Goal: Task Accomplishment & Management: Manage account settings

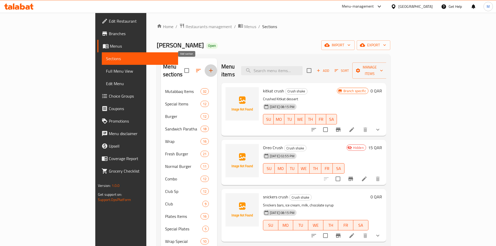
click at [208, 68] on icon "button" at bounding box center [211, 70] width 6 height 6
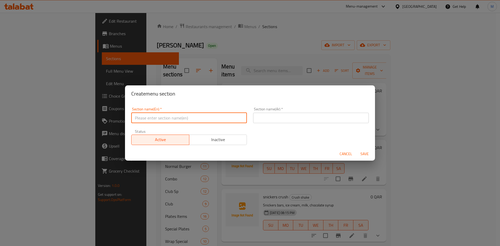
click at [175, 118] on input "text" at bounding box center [189, 118] width 116 height 10
paste input "KiDs MEAL"
type input "Kids Meals"
click at [150, 118] on input "Kids Meals" at bounding box center [189, 118] width 116 height 10
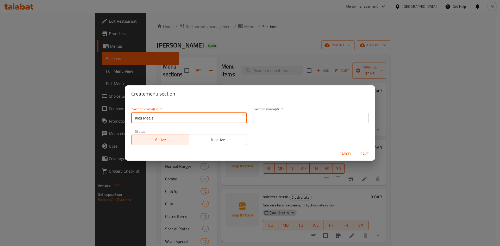
click at [150, 118] on input "Kids Meals" at bounding box center [189, 118] width 116 height 10
click at [161, 118] on input "Kids Meals" at bounding box center [189, 118] width 116 height 10
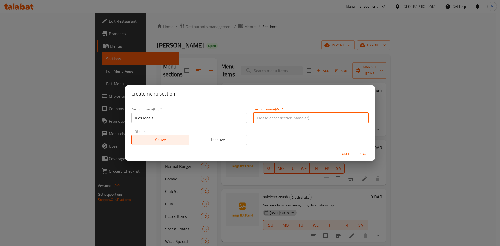
click at [268, 116] on input "text" at bounding box center [311, 118] width 116 height 10
paste input "وجبة الأطفال"
type input "وجبة الأطفال"
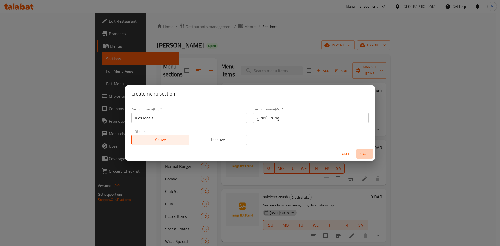
click at [364, 155] on span "Save" at bounding box center [364, 154] width 12 height 7
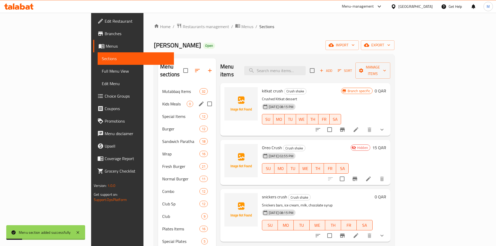
click at [162, 101] on span "Kids Meals" at bounding box center [174, 104] width 24 height 6
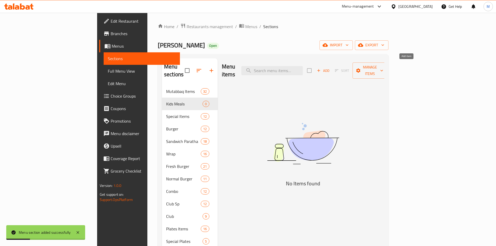
click at [330, 68] on span "Add" at bounding box center [323, 71] width 14 height 6
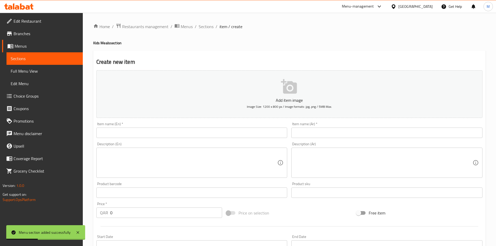
click at [188, 135] on input "text" at bounding box center [191, 133] width 191 height 10
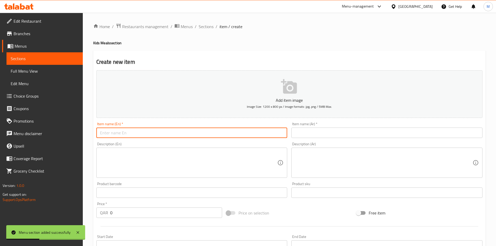
paste input "Corn Cup"
type input "Corn Cup"
click at [320, 129] on input "text" at bounding box center [386, 133] width 191 height 10
paste input "كاس الذرة"
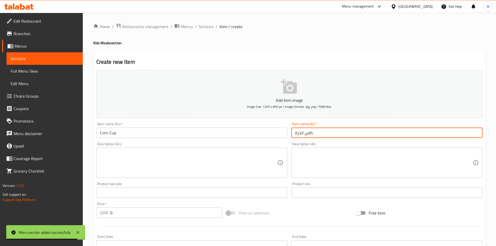
type input "كاس الذرة"
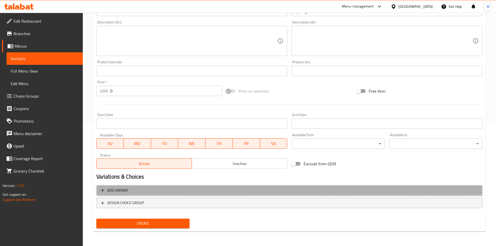
click at [156, 185] on button "Add variant" at bounding box center [289, 190] width 386 height 11
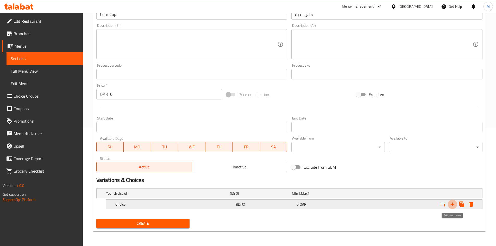
click at [451, 203] on icon "Expand" at bounding box center [452, 204] width 6 height 6
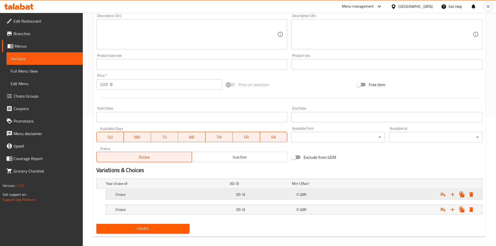
scroll to position [134, 0]
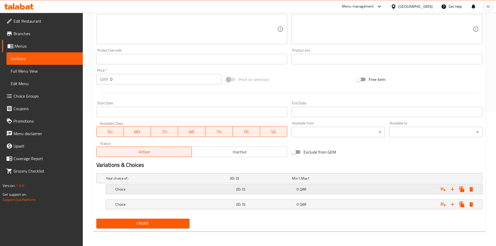
click at [197, 189] on h5 "Choice" at bounding box center [174, 189] width 119 height 5
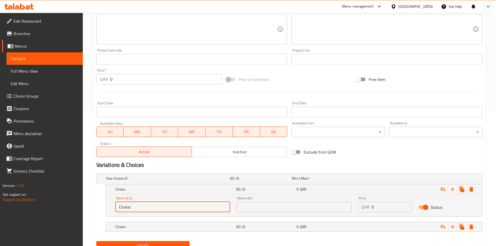
click at [183, 205] on input "Choice" at bounding box center [172, 207] width 115 height 10
click at [184, 205] on input "Choice" at bounding box center [172, 207] width 115 height 10
click at [183, 206] on input "text" at bounding box center [172, 207] width 115 height 10
type input "Medium"
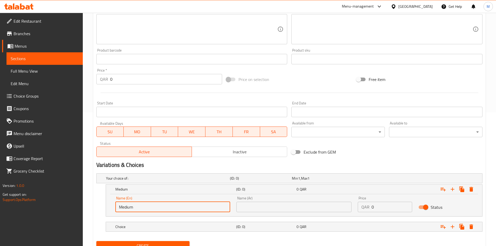
click at [250, 212] on div "Name (Ar) Name (Ar)" at bounding box center [293, 204] width 121 height 22
click at [250, 209] on input "text" at bounding box center [293, 207] width 115 height 10
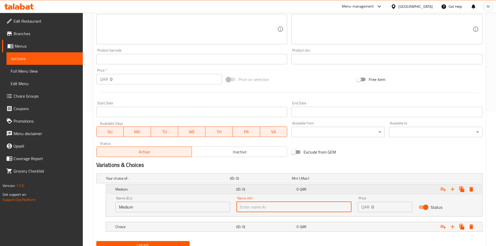
type input "وسط"
click at [373, 207] on input "0" at bounding box center [391, 207] width 41 height 10
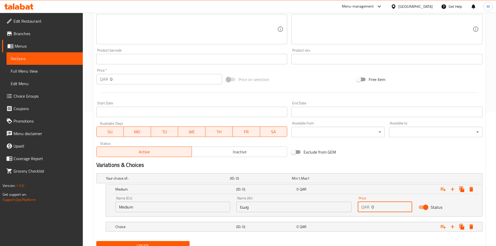
click at [373, 207] on input "0" at bounding box center [391, 207] width 41 height 10
type input "7"
click at [148, 223] on div "Choice" at bounding box center [174, 226] width 121 height 7
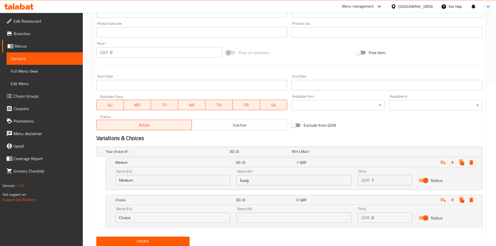
scroll to position [178, 0]
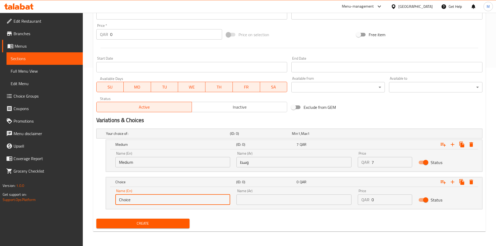
click at [145, 204] on input "Choice" at bounding box center [172, 199] width 115 height 10
click at [145, 204] on input "text" at bounding box center [172, 199] width 115 height 10
type input "Large"
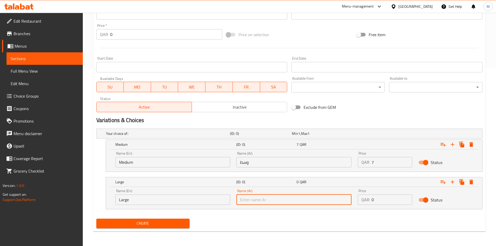
click at [265, 198] on input "text" at bounding box center [293, 199] width 115 height 10
type input "كبير"
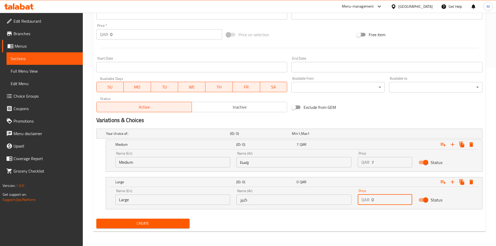
click at [382, 199] on input "0" at bounding box center [391, 199] width 41 height 10
click at [382, 198] on input "0" at bounding box center [391, 199] width 41 height 10
type input "12"
click at [326, 215] on div "Your choice of: (ID: 0) Min 1 , Max 1 Name (En) Your choice of: Name (En) Name …" at bounding box center [289, 171] width 390 height 90
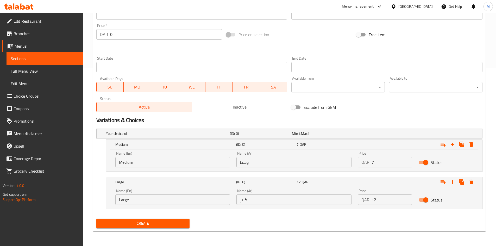
click at [223, 100] on div "Active Inactive" at bounding box center [191, 105] width 191 height 16
drag, startPoint x: 224, startPoint y: 105, endPoint x: 194, endPoint y: 139, distance: 45.2
click at [224, 105] on span "Inactive" at bounding box center [239, 107] width 91 height 8
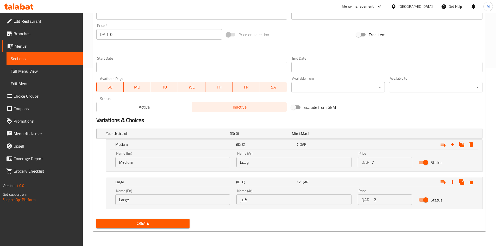
click at [154, 227] on button "Create" at bounding box center [142, 224] width 93 height 10
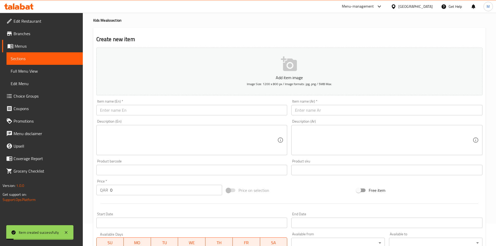
scroll to position [0, 0]
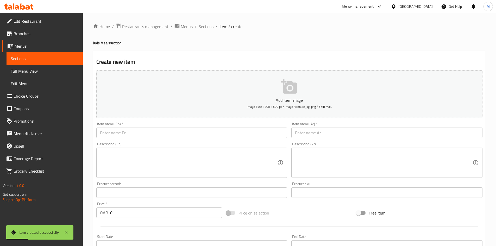
click at [183, 136] on input "text" at bounding box center [191, 133] width 191 height 10
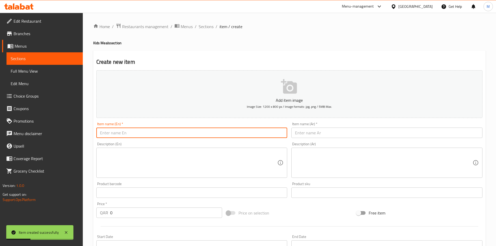
paste input "POP CORN"
click at [162, 132] on input "POP CORN" at bounding box center [191, 133] width 191 height 10
click at [162, 132] on input "Pop Corn" at bounding box center [191, 133] width 191 height 10
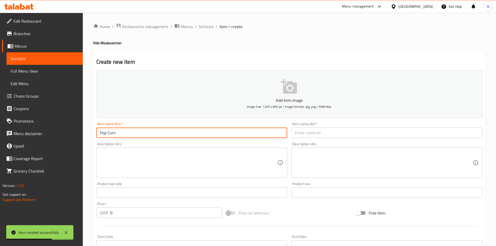
type input "Pop Corn"
click at [305, 136] on input "text" at bounding box center [386, 133] width 191 height 10
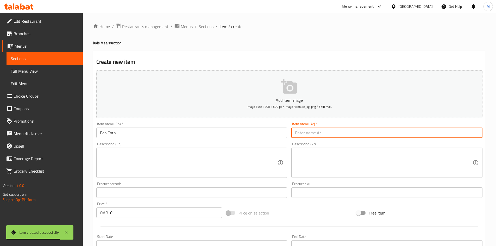
paste input "[PERSON_NAME]"
type input "[PERSON_NAME]"
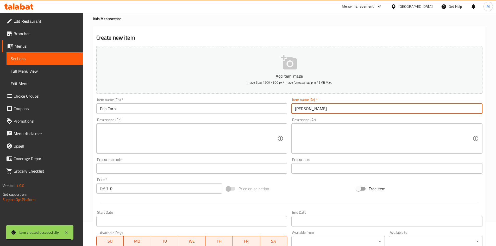
scroll to position [78, 0]
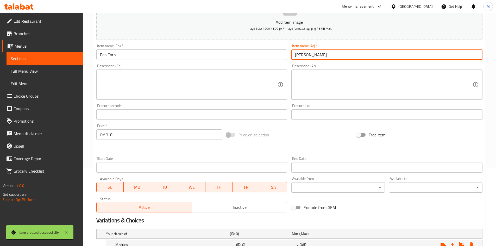
click at [128, 132] on input "0" at bounding box center [166, 134] width 112 height 10
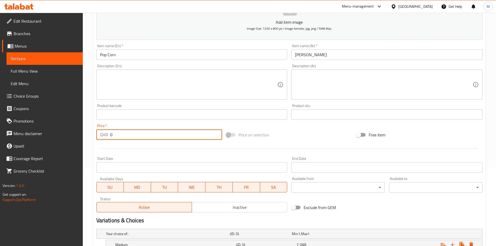
click at [128, 132] on input "0" at bounding box center [166, 134] width 112 height 10
paste input "5"
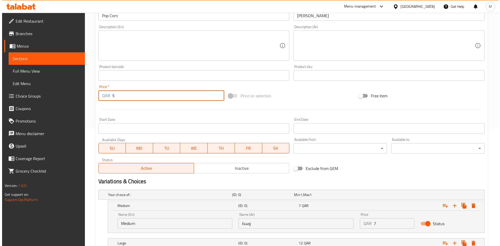
scroll to position [178, 0]
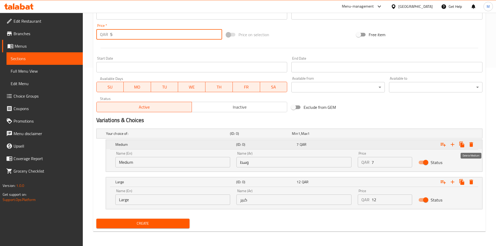
type input "5"
click at [470, 144] on icon "Expand" at bounding box center [471, 144] width 4 height 5
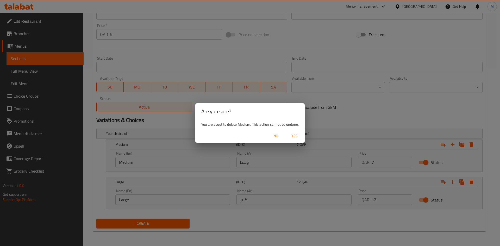
click at [296, 135] on span "Yes" at bounding box center [294, 136] width 12 height 7
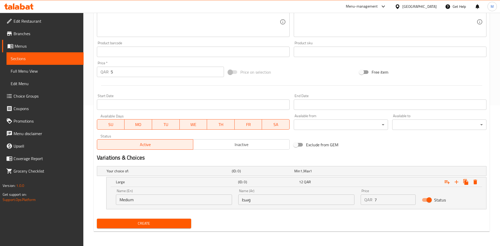
scroll to position [141, 0]
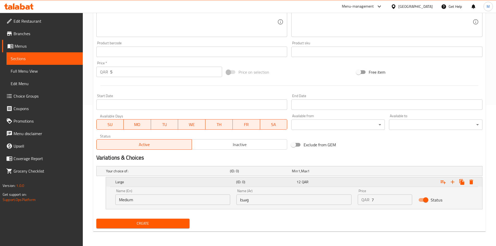
click at [472, 181] on icon "Expand" at bounding box center [471, 182] width 4 height 5
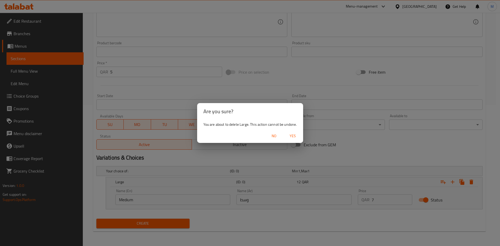
click at [294, 136] on span "Yes" at bounding box center [292, 136] width 12 height 7
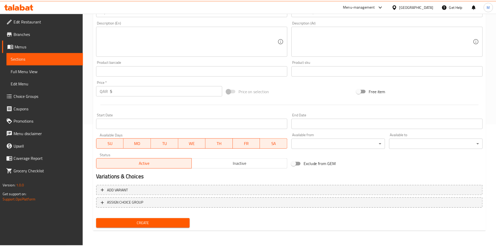
scroll to position [122, 0]
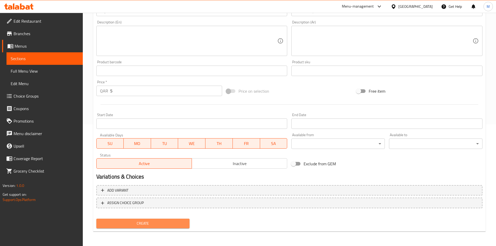
click at [172, 221] on span "Create" at bounding box center [142, 223] width 85 height 7
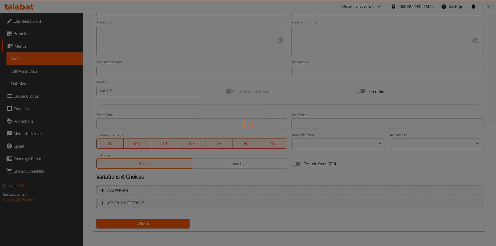
type input "0"
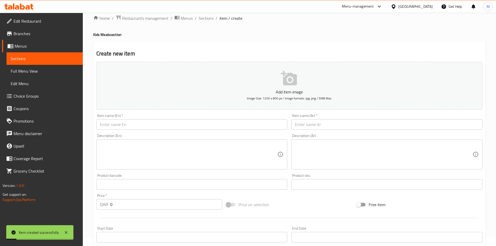
scroll to position [0, 0]
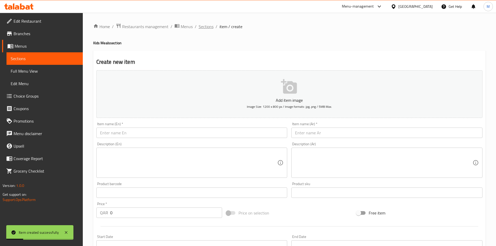
click at [206, 28] on span "Sections" at bounding box center [206, 26] width 15 height 6
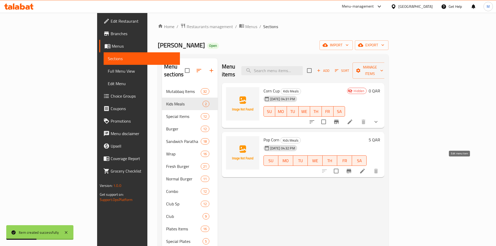
click at [365, 168] on icon at bounding box center [362, 171] width 6 height 6
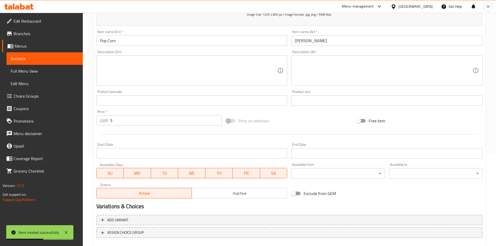
scroll to position [122, 0]
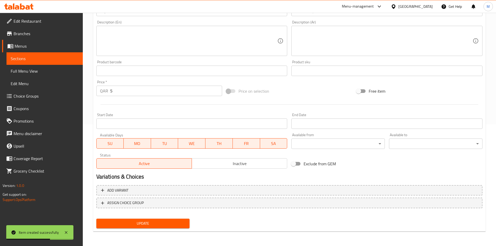
click at [247, 161] on span "Inactive" at bounding box center [239, 164] width 91 height 8
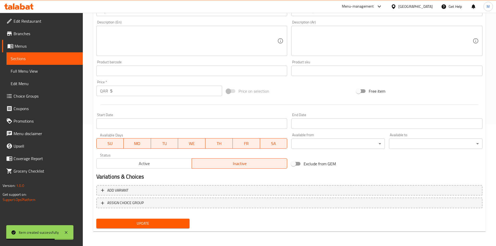
drag, startPoint x: 178, startPoint y: 215, endPoint x: 176, endPoint y: 219, distance: 4.1
click at [178, 215] on div "Add variant ASSIGN CHOICE GROUP" at bounding box center [289, 200] width 390 height 34
click at [177, 220] on button "Update" at bounding box center [142, 224] width 93 height 10
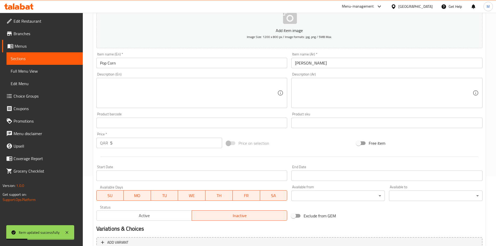
click at [143, 64] on input "Pop Corn" at bounding box center [191, 63] width 191 height 10
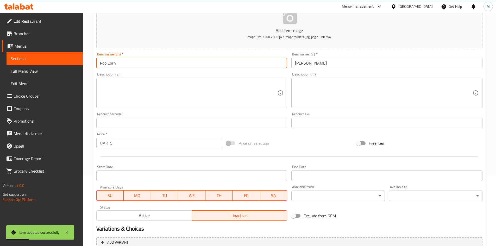
click at [143, 64] on input "Pop Corn" at bounding box center [191, 63] width 191 height 10
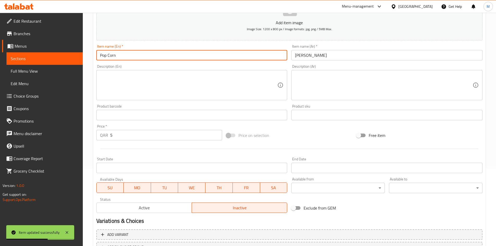
scroll to position [0, 0]
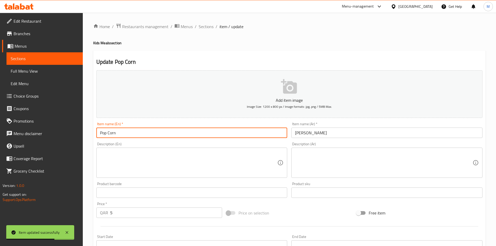
click at [206, 28] on span "Sections" at bounding box center [206, 26] width 15 height 6
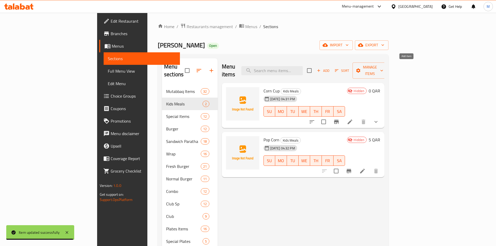
click at [330, 68] on span "Add" at bounding box center [323, 71] width 14 height 6
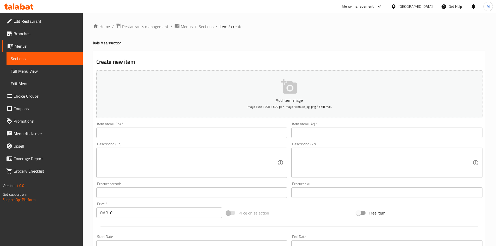
click at [144, 130] on input "text" at bounding box center [191, 133] width 191 height 10
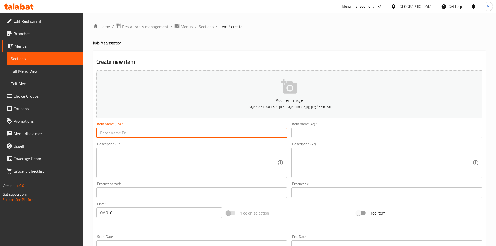
paste input "POP CORN CARAMEL"
click at [133, 133] on input "POP CORN CARAMEL" at bounding box center [191, 133] width 191 height 10
click at [140, 133] on input "Pop Corn Caramel" at bounding box center [191, 133] width 191 height 10
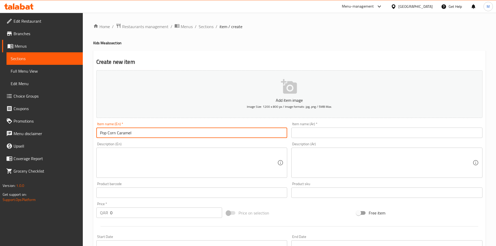
type input "Pop Corn Caramel"
click at [305, 131] on input "text" at bounding box center [386, 133] width 191 height 10
paste input "[PERSON_NAME]"
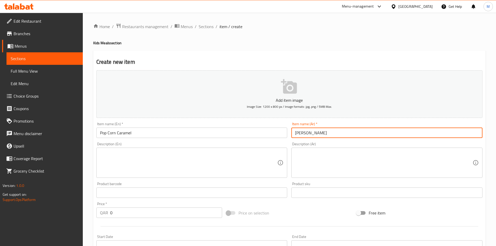
type input "[PERSON_NAME]"
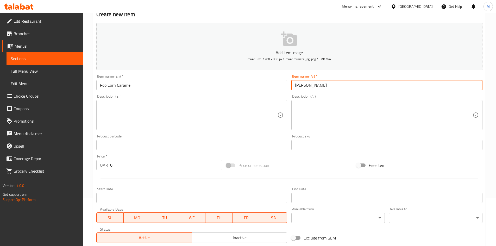
scroll to position [104, 0]
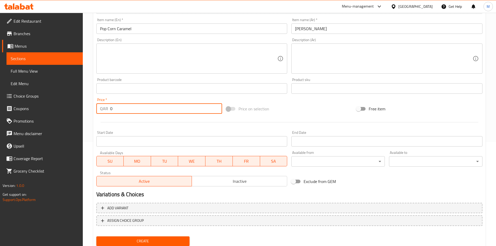
click at [149, 111] on input "0" at bounding box center [166, 108] width 112 height 10
paste input "8"
type input "8"
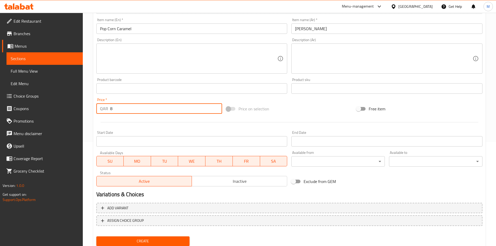
click at [238, 181] on span "Inactive" at bounding box center [239, 182] width 91 height 8
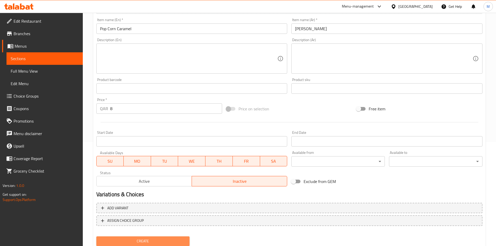
click at [166, 239] on span "Create" at bounding box center [142, 241] width 85 height 7
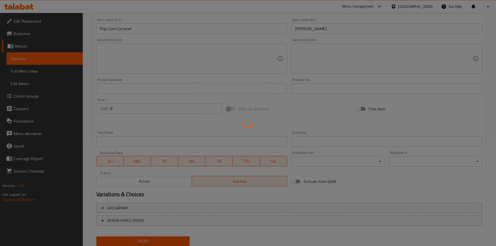
type input "0"
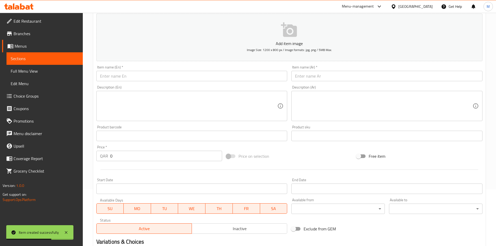
scroll to position [0, 0]
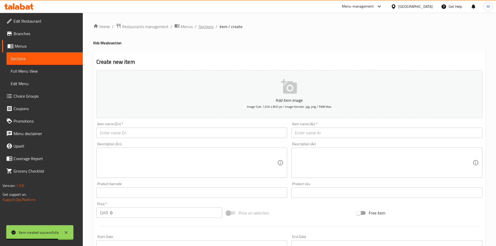
click at [205, 26] on span "Sections" at bounding box center [206, 26] width 15 height 6
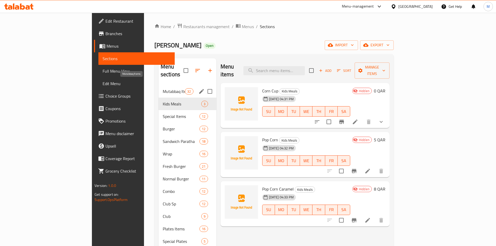
click at [159, 87] on div "Mutabbaq Items 32" at bounding box center [188, 91] width 58 height 12
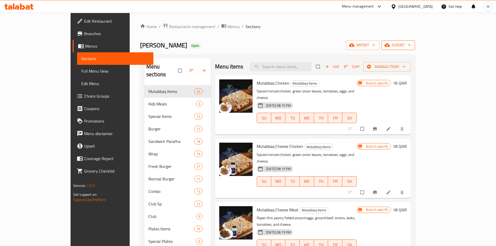
click at [411, 44] on span "export" at bounding box center [397, 45] width 25 height 7
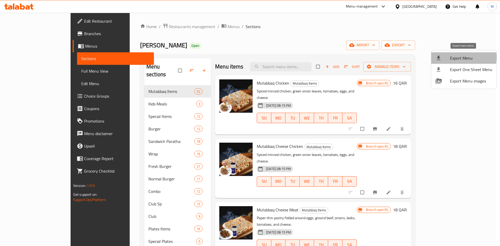
click at [461, 57] on span "Export Menu" at bounding box center [471, 58] width 42 height 6
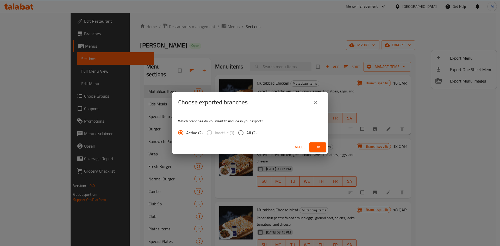
drag, startPoint x: 239, startPoint y: 131, endPoint x: 308, endPoint y: 150, distance: 71.4
click at [240, 131] on input "All (2)" at bounding box center [240, 132] width 11 height 11
radio input "true"
click at [323, 151] on button "Ok" at bounding box center [317, 147] width 17 height 10
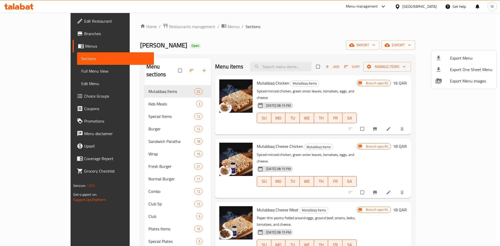
click at [310, 38] on div at bounding box center [250, 123] width 500 height 246
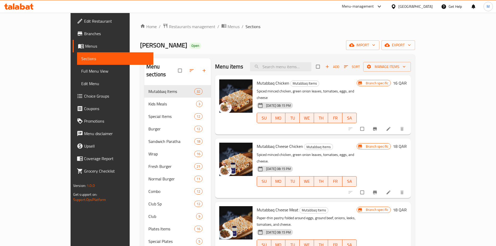
click at [306, 29] on ol "Home / Restaurants management / Menus / Sections" at bounding box center [277, 26] width 275 height 7
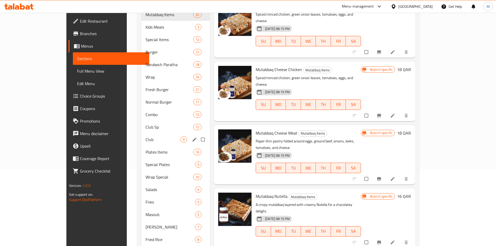
scroll to position [78, 0]
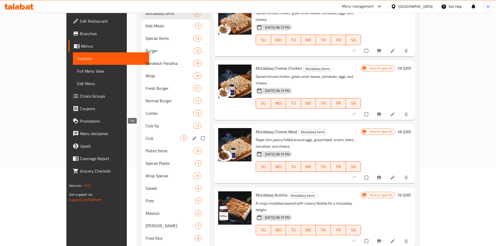
click at [145, 135] on span "Club" at bounding box center [162, 138] width 35 height 6
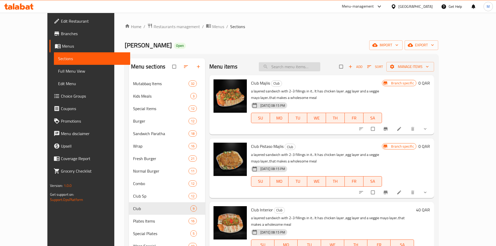
click at [293, 64] on input "search" at bounding box center [289, 66] width 61 height 9
paste input "WRAP MAJLIS"
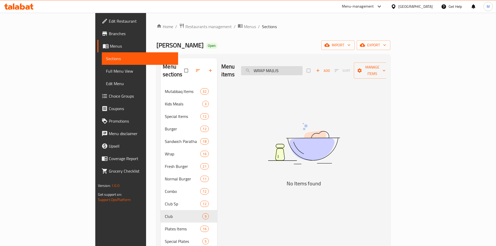
click at [292, 68] on input "WRAP MAJLIS" at bounding box center [271, 70] width 61 height 9
click at [298, 68] on input "W RAP MAJLIS" at bounding box center [271, 70] width 61 height 9
drag, startPoint x: 298, startPoint y: 68, endPoint x: 316, endPoint y: 67, distance: 18.3
click at [302, 67] on input "W RAP MAJLIS" at bounding box center [271, 70] width 61 height 9
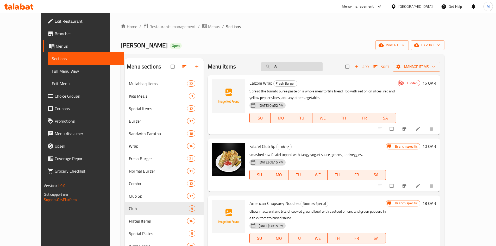
type input "W"
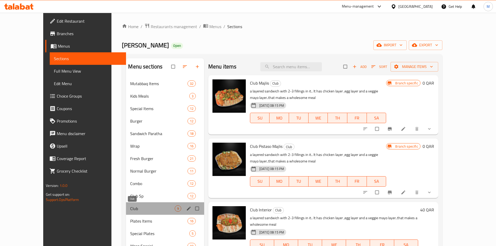
click at [130, 206] on span "Club" at bounding box center [152, 208] width 44 height 6
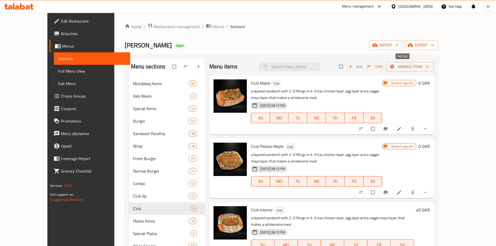
click at [362, 65] on span "Add" at bounding box center [355, 67] width 14 height 6
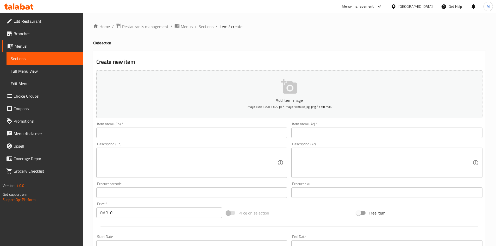
click at [193, 134] on input "text" at bounding box center [191, 133] width 191 height 10
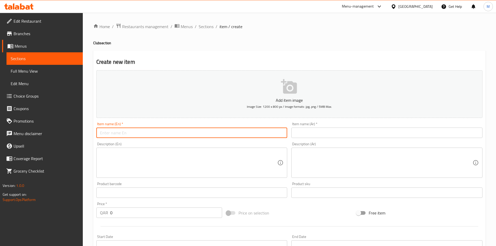
paste input "WRAP MAJLIS"
click at [108, 132] on input "WRAP MAJLIS" at bounding box center [191, 133] width 191 height 10
click at [132, 131] on input "Wrap Majlis" at bounding box center [191, 133] width 191 height 10
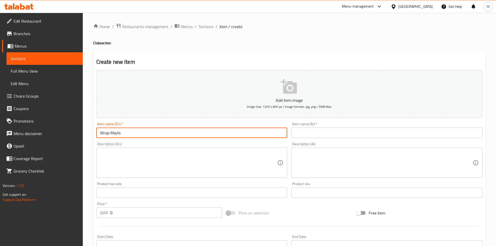
type input "Wrap Majlis"
drag, startPoint x: 343, startPoint y: 126, endPoint x: 345, endPoint y: 129, distance: 3.0
click at [344, 127] on div "Item name (Ar)   * Item name (Ar) *" at bounding box center [386, 130] width 191 height 16
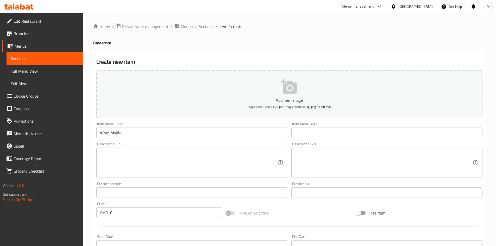
click at [346, 131] on input "text" at bounding box center [386, 133] width 191 height 10
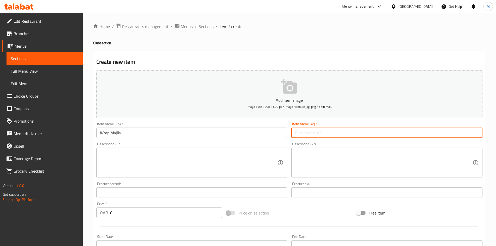
paste input "مجلس الراب"
type input "مجلس الراب"
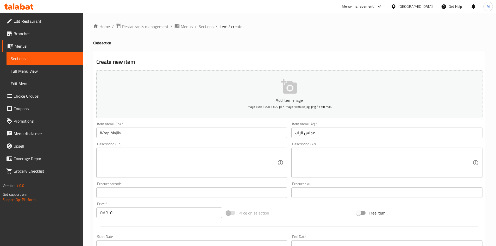
click at [192, 149] on div "Description (En)" at bounding box center [191, 163] width 191 height 30
paste textarea "a layeredof tortila with 2-3 fillings in it.. It has chicken layer ,egg layer a…"
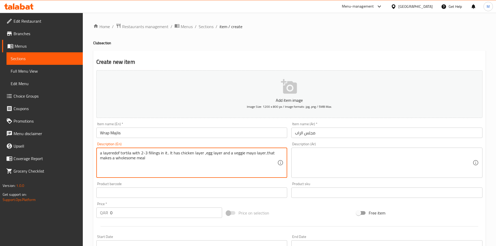
click at [211, 185] on div "Product barcode Product barcode" at bounding box center [191, 190] width 191 height 16
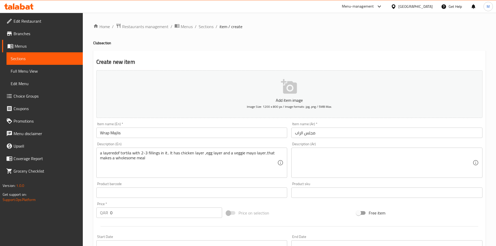
click at [208, 183] on div "Product barcode Product barcode" at bounding box center [191, 190] width 191 height 16
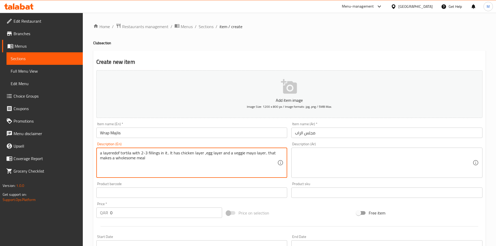
type textarea "a layeredof tortila with 2-3 fillings in it.. It has chicken layer ,egg layer a…"
click at [347, 156] on textarea at bounding box center [384, 162] width 178 height 25
paste textarea "طبقة من التورتيلا تحتوي على 2-3 حشوات.. فيها طبقة دجاج وطبقة بيض وطبقة مايونيز …"
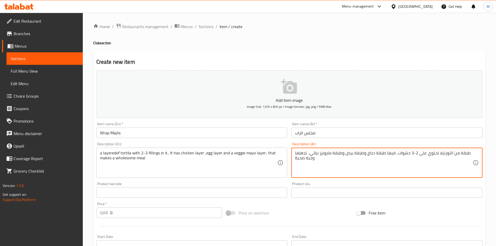
type textarea "طبقة من التورتيلا تحتوي على 2-3 حشوات.. فيها طبقة دجاج وطبقة بيض وطبقة مايونيز …"
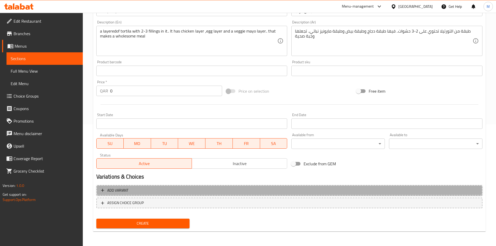
click at [227, 192] on span "Add variant" at bounding box center [289, 190] width 377 height 7
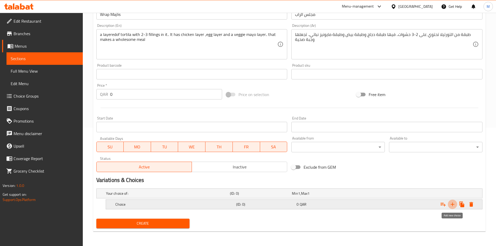
click at [451, 204] on icon "Expand" at bounding box center [453, 204] width 4 height 4
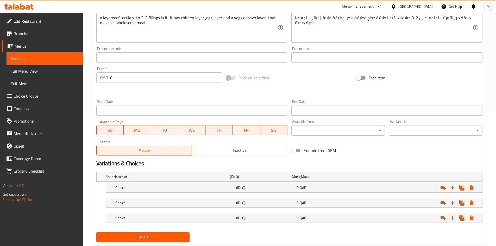
scroll to position [149, 0]
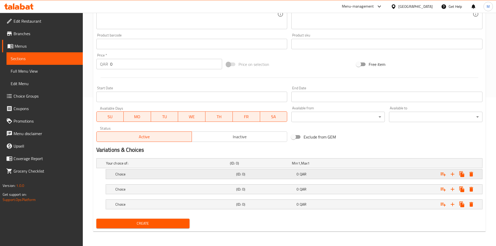
click at [144, 175] on h5 "Choice" at bounding box center [174, 174] width 119 height 5
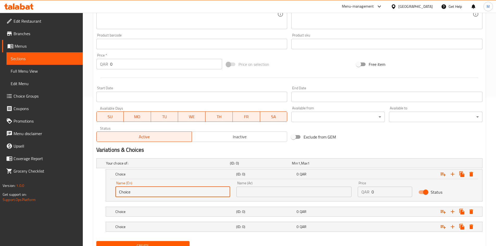
click at [148, 193] on input "Choice" at bounding box center [172, 192] width 115 height 10
click at [148, 193] on input "text" at bounding box center [172, 192] width 115 height 10
type input "Small"
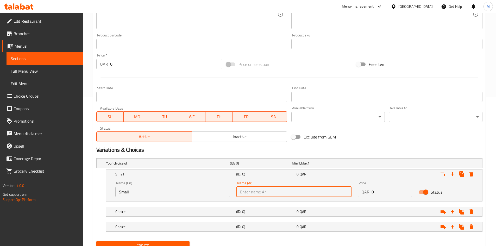
click at [280, 191] on input "text" at bounding box center [293, 192] width 115 height 10
type input "صغير"
click at [380, 193] on input "0" at bounding box center [391, 192] width 41 height 10
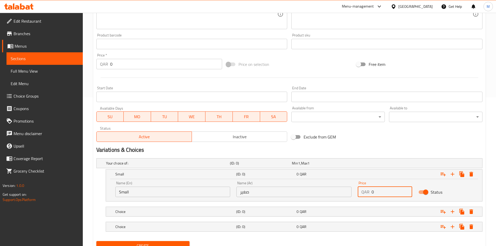
click at [380, 193] on input "0" at bounding box center [391, 192] width 41 height 10
type input "60"
click at [187, 207] on div "Choice (ID: 0) 0 QAR" at bounding box center [295, 211] width 363 height 11
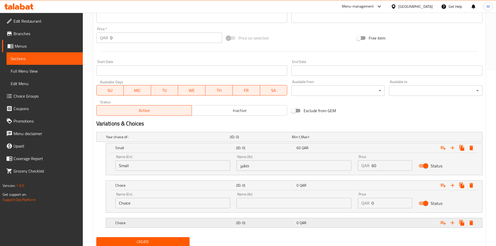
scroll to position [193, 0]
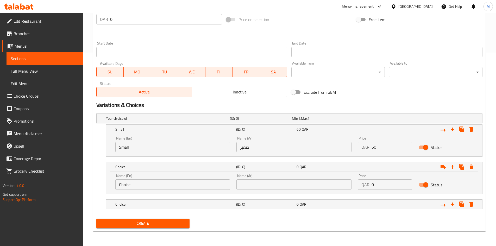
click at [152, 187] on input "Choice" at bounding box center [172, 184] width 115 height 10
click at [152, 187] on input "text" at bounding box center [172, 184] width 115 height 10
click at [154, 185] on input "medium" at bounding box center [172, 184] width 115 height 10
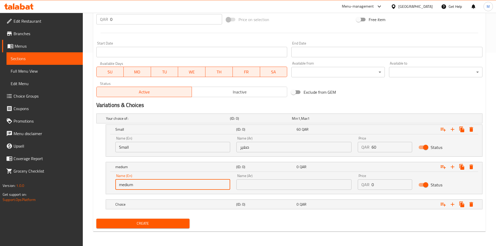
click at [154, 185] on input "medium" at bounding box center [172, 184] width 115 height 10
type input "Medium"
click at [250, 187] on input "text" at bounding box center [293, 184] width 115 height 10
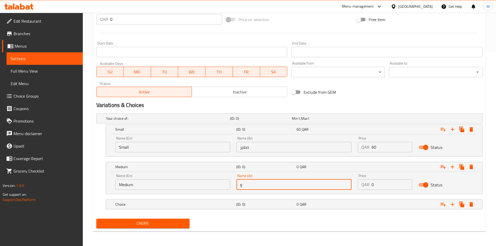
type input "وسط"
click at [380, 185] on input "0" at bounding box center [391, 184] width 41 height 10
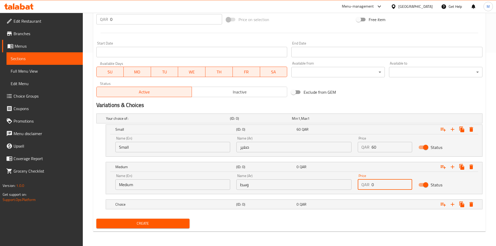
click at [380, 185] on input "0" at bounding box center [391, 184] width 41 height 10
type input "80"
click at [145, 204] on h5 "Choice" at bounding box center [174, 204] width 119 height 5
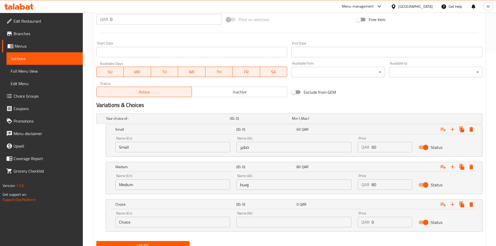
click at [147, 221] on input "Choice" at bounding box center [172, 222] width 115 height 10
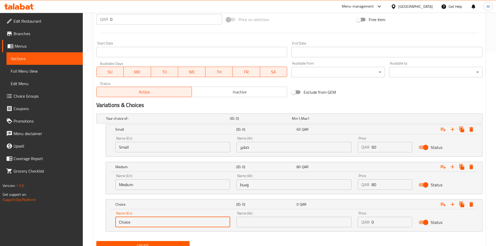
click at [147, 221] on input "Choice" at bounding box center [172, 222] width 115 height 10
click at [147, 220] on input "Choice" at bounding box center [172, 222] width 115 height 10
click at [147, 220] on input "text" at bounding box center [172, 222] width 115 height 10
type input "Large"
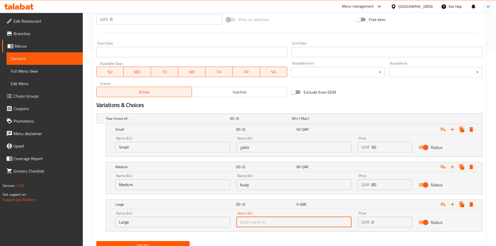
click at [251, 221] on input "text" at bounding box center [293, 222] width 115 height 10
type input "كبير"
click at [389, 219] on input "0" at bounding box center [391, 222] width 41 height 10
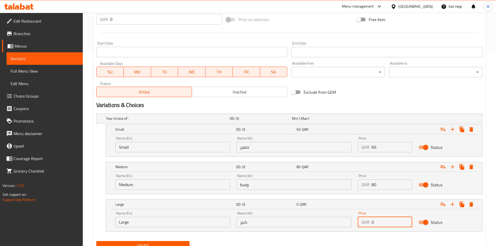
click at [389, 219] on input "0" at bounding box center [391, 222] width 41 height 10
type input "100"
click at [277, 239] on div "Create" at bounding box center [289, 246] width 390 height 14
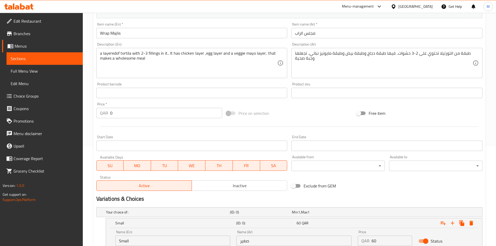
scroll to position [138, 0]
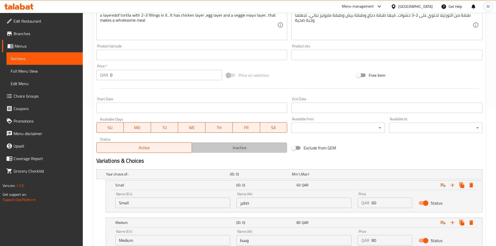
click at [236, 150] on span "Inactive" at bounding box center [239, 148] width 91 height 8
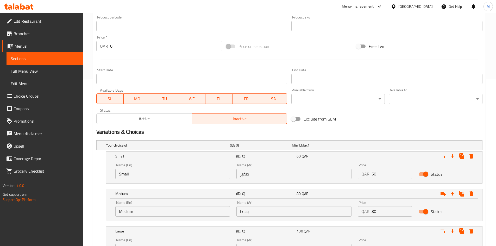
scroll to position [216, 0]
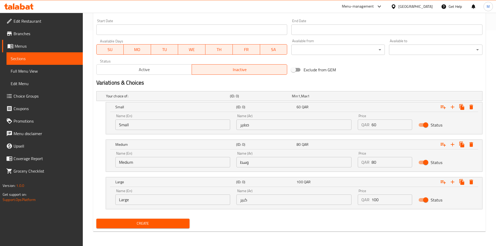
click at [145, 222] on span "Create" at bounding box center [142, 223] width 85 height 7
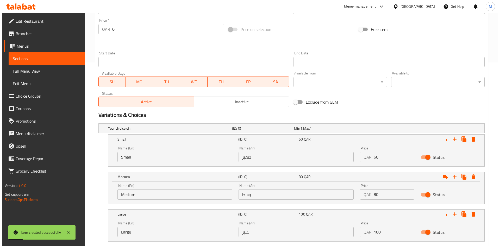
scroll to position [138, 0]
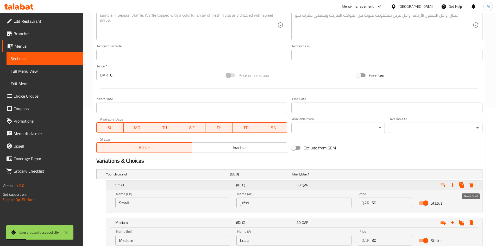
click at [472, 186] on icon "Expand" at bounding box center [471, 185] width 4 height 5
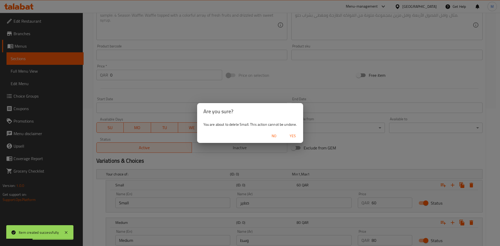
click at [294, 135] on span "Yes" at bounding box center [292, 136] width 12 height 7
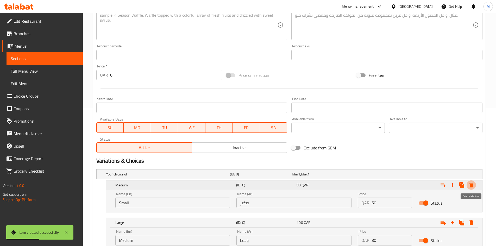
click at [470, 183] on icon "Expand" at bounding box center [471, 185] width 4 height 5
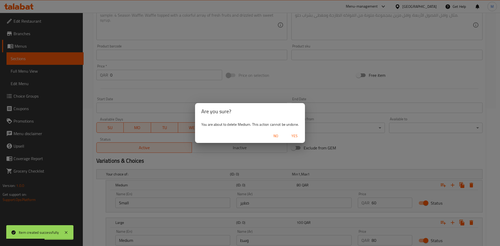
click at [297, 133] on span "Yes" at bounding box center [294, 136] width 12 height 7
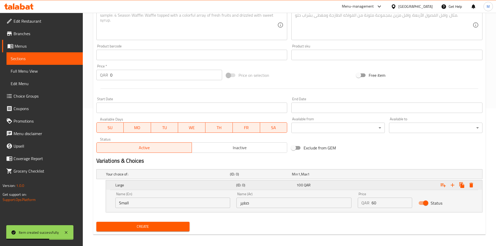
click at [471, 185] on icon "Expand" at bounding box center [471, 185] width 4 height 5
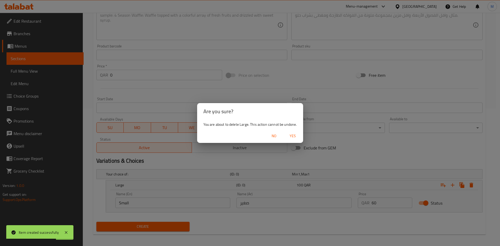
click at [294, 136] on span "Yes" at bounding box center [292, 136] width 12 height 7
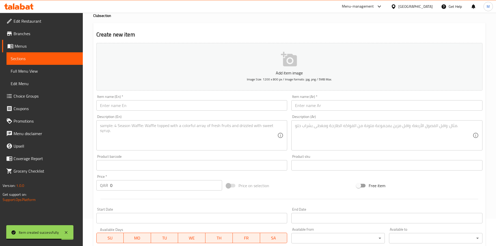
scroll to position [0, 0]
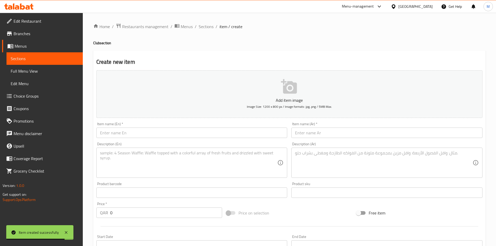
click at [152, 136] on input "text" at bounding box center [191, 133] width 191 height 10
paste input "ANNABI SP"
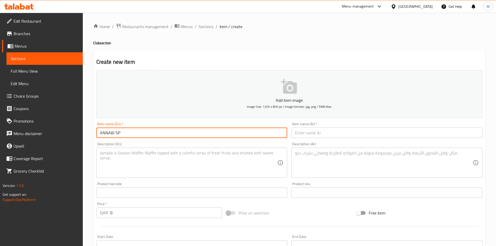
click at [129, 134] on input "ANNABI SP" at bounding box center [191, 133] width 191 height 10
click at [130, 134] on input "ANNABI SP" at bounding box center [191, 133] width 191 height 10
click at [133, 132] on input "Annabi Sp" at bounding box center [191, 133] width 191 height 10
type input "Annabi Sp"
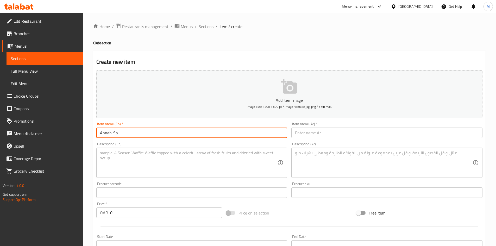
click at [313, 132] on input "text" at bounding box center [386, 133] width 191 height 10
paste input "عنابي خاص"
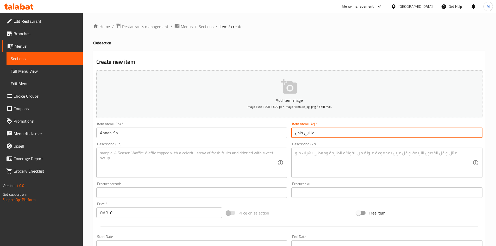
type input "عنابي خاص"
click at [173, 169] on textarea at bounding box center [189, 162] width 178 height 25
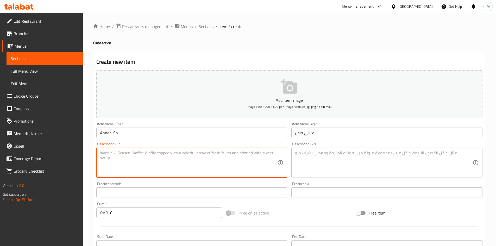
paste textarea "a layered sandwich with 2-3 fillings in it.. It has chicken layer ,egg layer an…"
click at [180, 152] on textarea "a layered sandwich with 2-3 fillings in it.. It has chicken layer ,egg layer an…" at bounding box center [189, 162] width 178 height 25
click at [181, 152] on textarea "a layered sandwich with 2-3 fillings in it.. It has chicken layer ,egg layer an…" at bounding box center [189, 162] width 178 height 25
click at [191, 163] on textarea "A layered sandwich with 2-3 fillings in it.. it has chicken layer ,egg layer an…" at bounding box center [189, 162] width 178 height 25
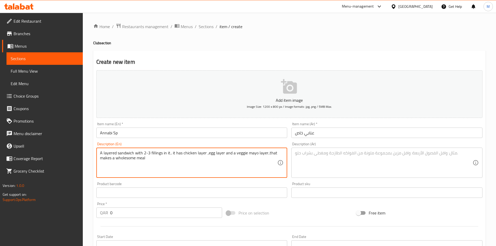
type textarea "A layered sandwich with 2-3 fillings in it.. it has chicken layer ,egg layer an…"
click at [319, 156] on textarea at bounding box center [384, 162] width 178 height 25
paste textarea "طبقة من التورتيلا تحتوي على 2-3 حشوات.. فيها طبقة دجاج وطبقة بيض وطبقة مايونيز …"
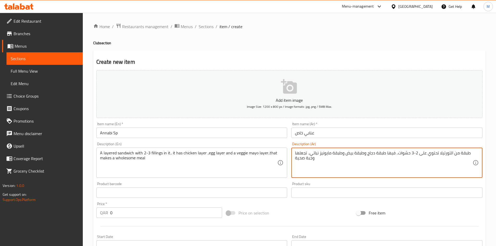
type textarea "طبقة من التورتيلا تحتوي على 2-3 حشوات.. فيها طبقة دجاج وطبقة بيض وطبقة مايونيز …"
click at [131, 208] on input "0" at bounding box center [166, 212] width 112 height 10
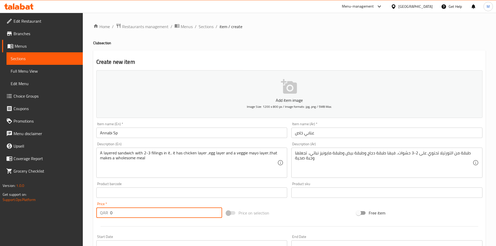
click at [131, 209] on input "0" at bounding box center [166, 212] width 112 height 10
paste input "2"
type input "20"
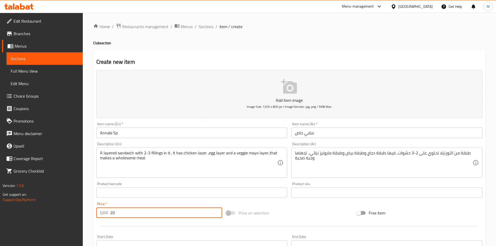
click at [85, 187] on div "Home / Restaurants management / Menus / Sections / item / create Club section C…" at bounding box center [289, 190] width 413 height 355
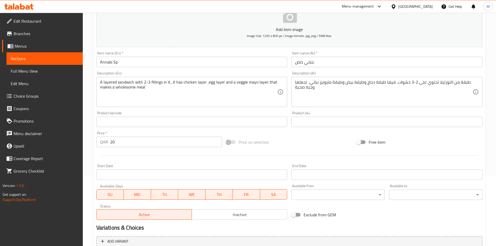
scroll to position [122, 0]
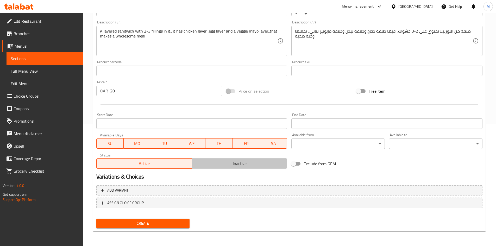
click at [201, 162] on span "Inactive" at bounding box center [239, 164] width 91 height 8
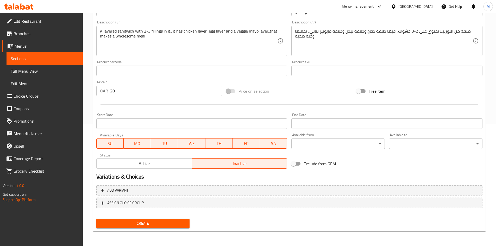
click at [168, 221] on span "Create" at bounding box center [142, 223] width 85 height 7
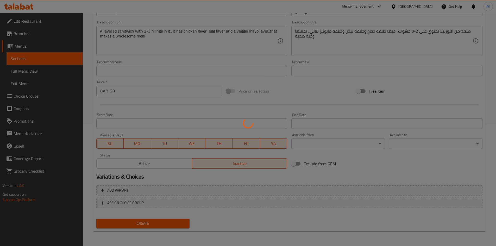
type input "0"
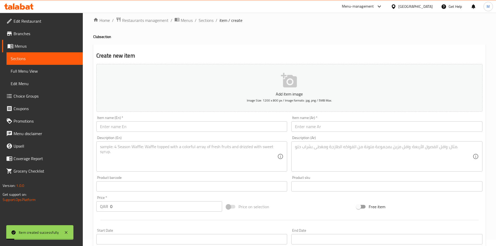
scroll to position [0, 0]
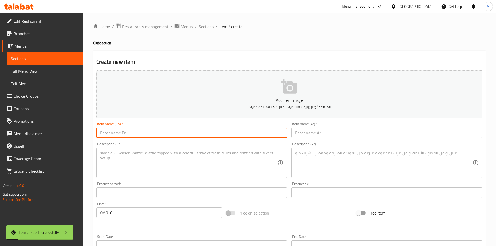
click at [144, 133] on input "text" at bounding box center [191, 133] width 191 height 10
paste input "WASLAWI SP"
click at [132, 133] on input "WASLAWI SP" at bounding box center [191, 133] width 191 height 10
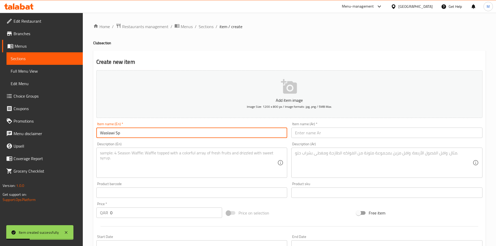
click at [136, 134] on input "Waslawi Sp" at bounding box center [191, 133] width 191 height 10
type input "Waslawi Sp"
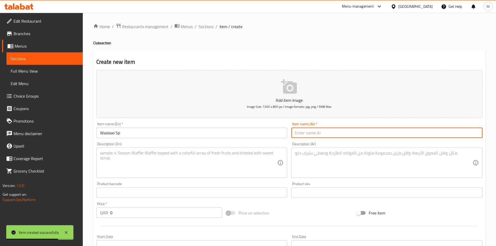
click at [321, 132] on input "text" at bounding box center [386, 133] width 191 height 10
paste input "اوصلاوي خاص"
type input "اوصلاوي خاص"
click at [155, 158] on textarea at bounding box center [189, 162] width 178 height 25
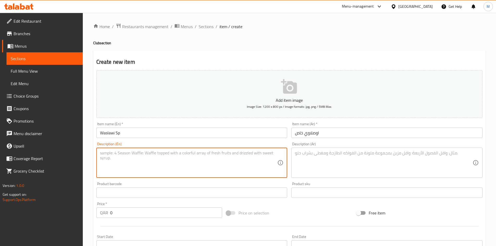
paste textarea "a layered sandwich with 2-3 fillings in it.. It has chicken layer ,egg layer an…"
type textarea "a layered sandwich with 2-3 fillings in it.. It has chicken layer ,egg layer an…"
click at [345, 166] on textarea at bounding box center [384, 162] width 178 height 25
paste textarea "طبقة من التورتيلا تحتوي على 2-3 حشوات.. فيها طبقة دجاج وطبقة بيض وطبقة مايونيز …"
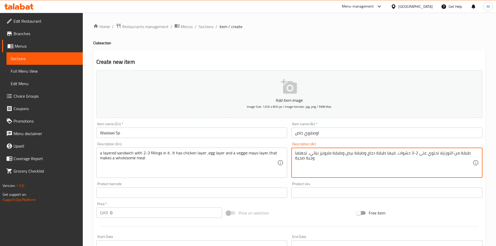
type textarea "طبقة من التورتيلا تحتوي على 2-3 حشوات.. فيها طبقة دجاج وطبقة بيض وطبقة مايونيز …"
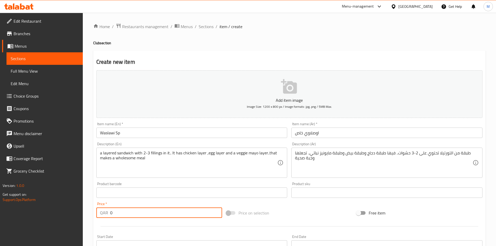
click at [136, 208] on input "0" at bounding box center [166, 212] width 112 height 10
paste input "2"
type input "20"
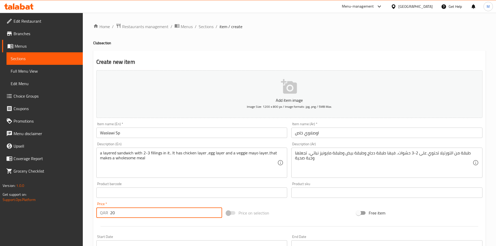
click at [135, 201] on div "Price   * QAR 20 Price *" at bounding box center [159, 210] width 130 height 20
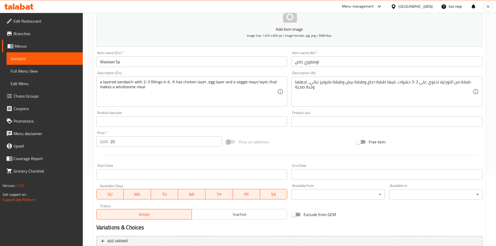
scroll to position [122, 0]
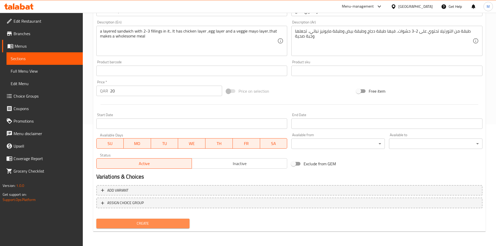
click at [129, 224] on span "Create" at bounding box center [142, 223] width 85 height 7
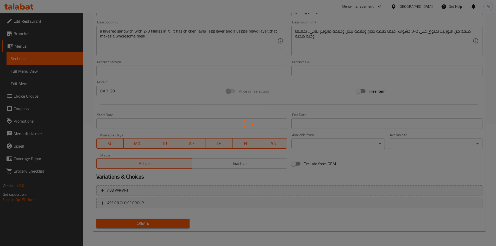
type input "0"
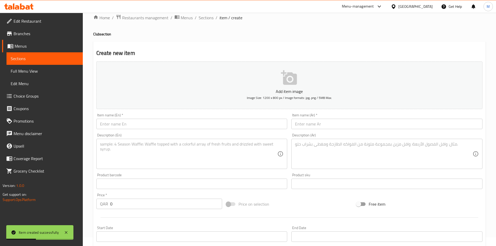
scroll to position [0, 0]
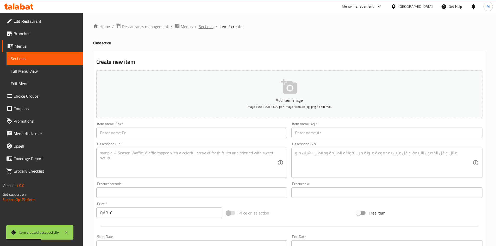
click at [204, 25] on span "Sections" at bounding box center [206, 26] width 15 height 6
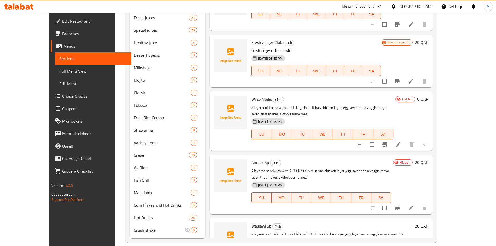
scroll to position [410, 0]
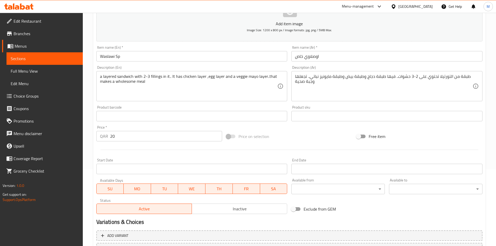
scroll to position [122, 0]
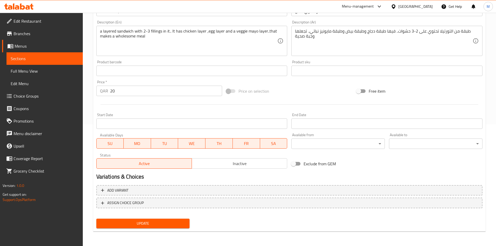
drag, startPoint x: 243, startPoint y: 160, endPoint x: 241, endPoint y: 163, distance: 4.0
click at [243, 160] on span "Inactive" at bounding box center [239, 164] width 91 height 8
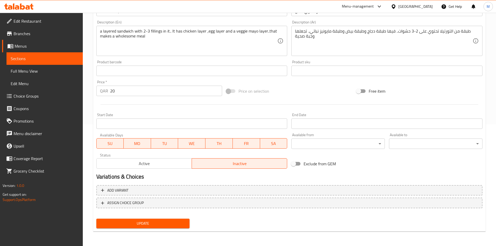
click at [166, 226] on span "Update" at bounding box center [142, 223] width 85 height 7
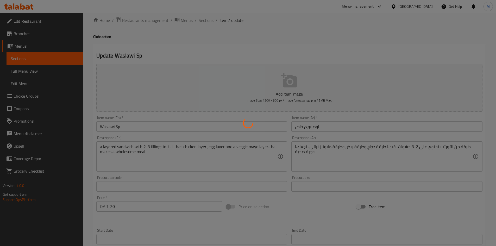
scroll to position [0, 0]
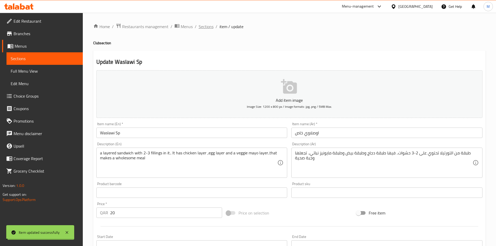
click at [207, 27] on span "Sections" at bounding box center [206, 26] width 15 height 6
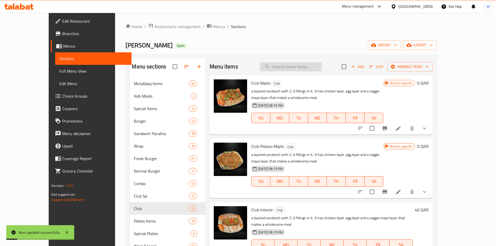
click at [305, 66] on input "search" at bounding box center [290, 66] width 61 height 9
paste input "Prawn Plate"
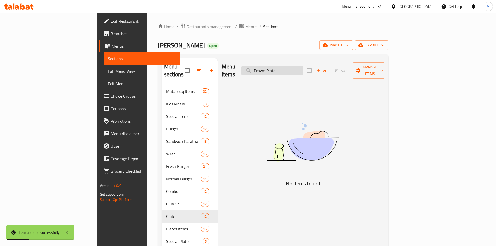
click at [303, 68] on input "Prawn Plate" at bounding box center [271, 70] width 61 height 9
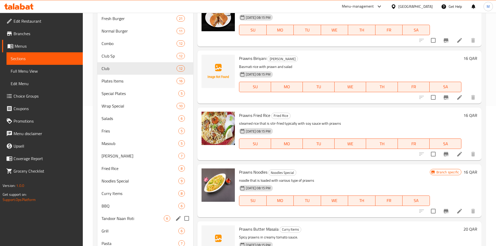
scroll to position [124, 0]
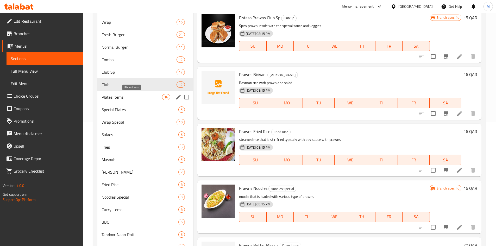
type input "Prawn"
click at [118, 98] on span "Plates Items" at bounding box center [132, 97] width 61 height 6
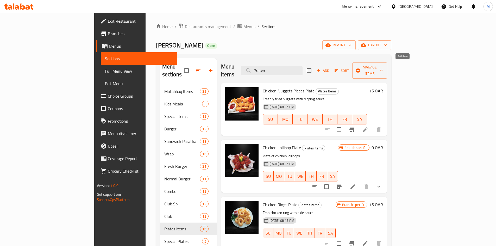
click at [330, 68] on span "Add" at bounding box center [323, 71] width 14 height 6
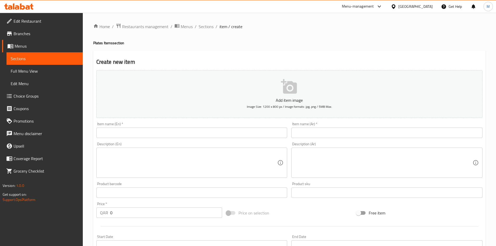
click at [198, 135] on input "text" at bounding box center [191, 133] width 191 height 10
paste input "Prawn Plate"
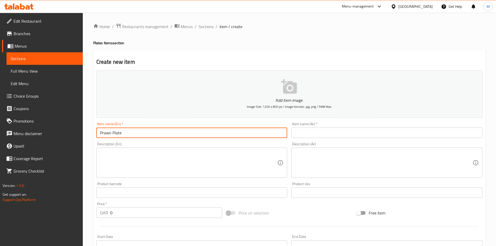
type input "Prawn Plate"
click at [319, 135] on input "text" at bounding box center [386, 133] width 191 height 10
paste input "صحن روبيان"
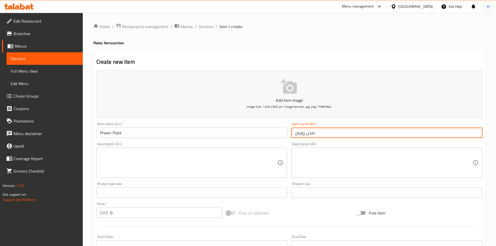
type input "صحن روبيان"
click at [168, 169] on textarea at bounding box center [189, 162] width 178 height 25
paste textarea "Fresh prawns fried with some sauce"
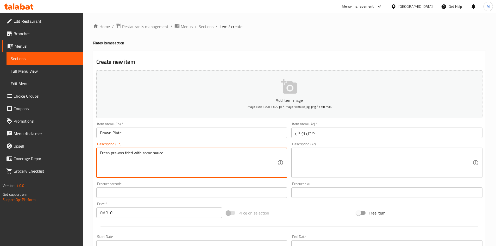
type textarea "Fresh prawns fried with some sauce"
click at [348, 167] on textarea at bounding box center [384, 162] width 178 height 25
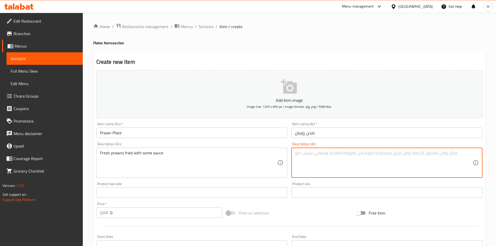
paste textarea "روبيان طازج مقلي مع بعض الصلصة"
type textarea "روبيان طازج مقلي مع بعض الصلصة"
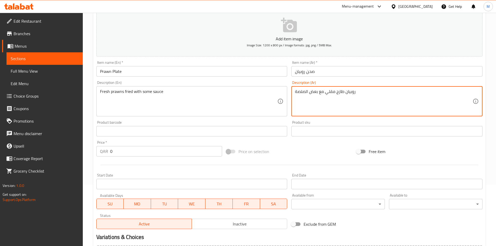
scroll to position [104, 0]
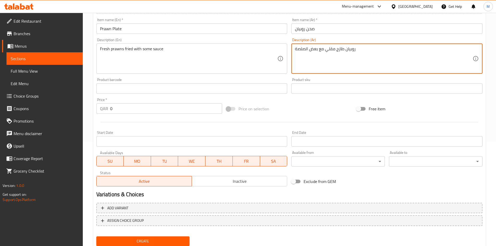
click at [145, 107] on input "0" at bounding box center [166, 108] width 112 height 10
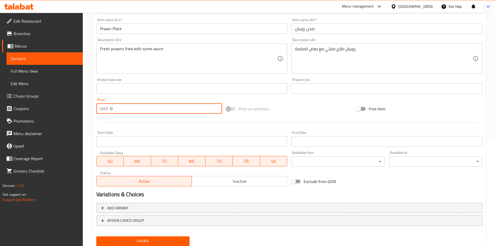
click at [145, 107] on input "0" at bounding box center [166, 108] width 112 height 10
click at [144, 107] on input "0" at bounding box center [166, 108] width 112 height 10
paste input "2"
type input "20"
click at [140, 100] on div "Price   * QAR 20 Price *" at bounding box center [159, 106] width 126 height 16
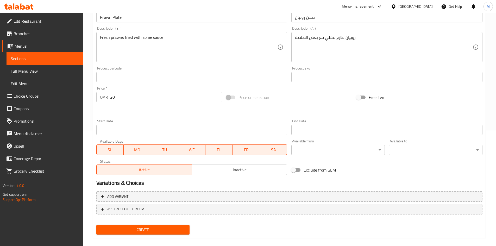
scroll to position [122, 0]
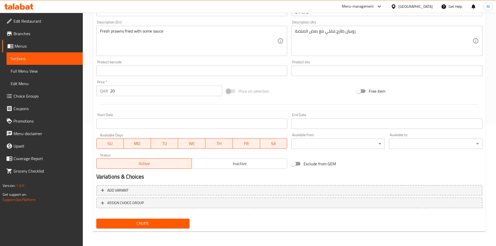
click at [216, 156] on div "Active Inactive" at bounding box center [191, 161] width 191 height 16
click at [217, 161] on span "Inactive" at bounding box center [239, 164] width 91 height 8
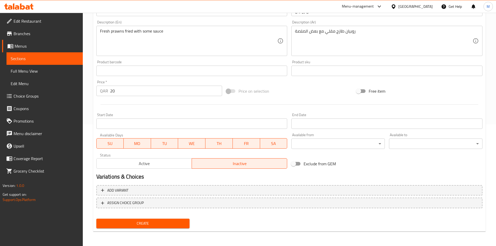
click at [175, 219] on button "Create" at bounding box center [142, 224] width 93 height 10
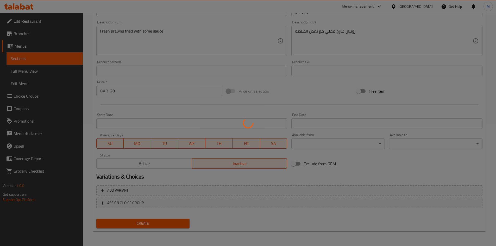
type input "0"
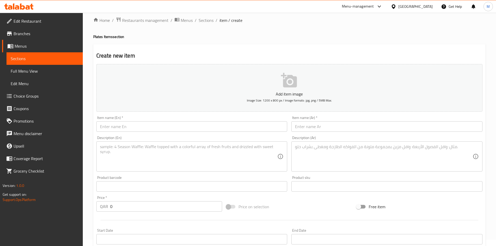
scroll to position [0, 0]
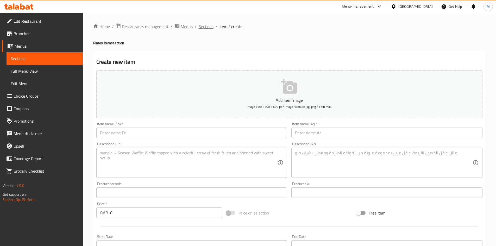
click at [207, 28] on span "Sections" at bounding box center [206, 26] width 15 height 6
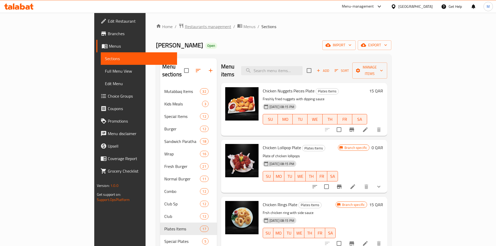
click at [185, 27] on span "Restaurants management" at bounding box center [208, 26] width 46 height 6
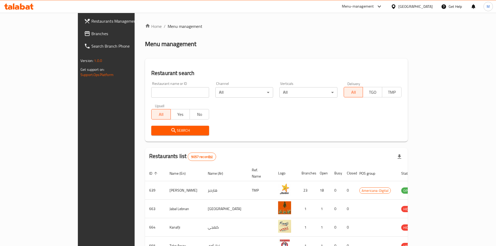
click at [427, 9] on div "[GEOGRAPHIC_DATA]" at bounding box center [415, 7] width 34 height 6
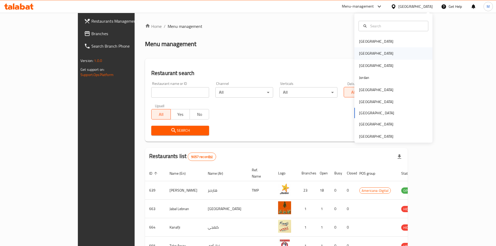
click at [360, 53] on div "Egypt" at bounding box center [376, 53] width 34 height 6
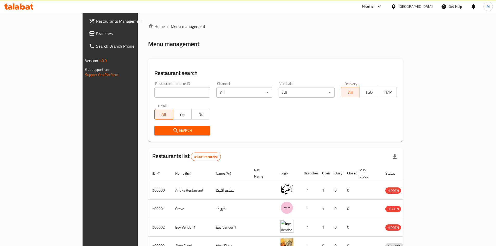
click at [96, 36] on span "Branches" at bounding box center [128, 33] width 65 height 6
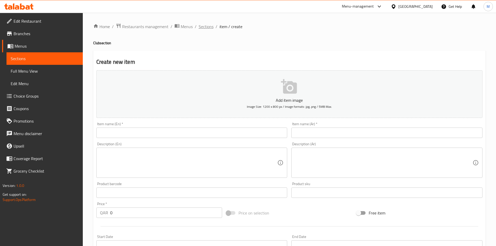
click at [206, 24] on span "Sections" at bounding box center [206, 26] width 15 height 6
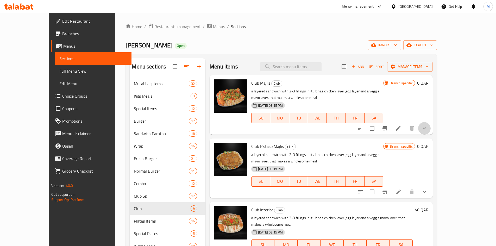
click at [427, 125] on icon "show more" at bounding box center [424, 128] width 6 height 6
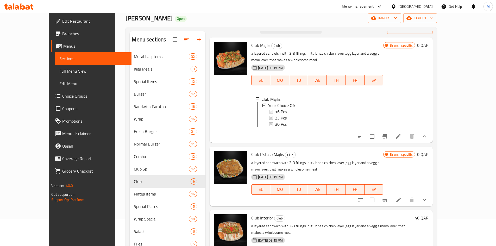
scroll to position [78, 0]
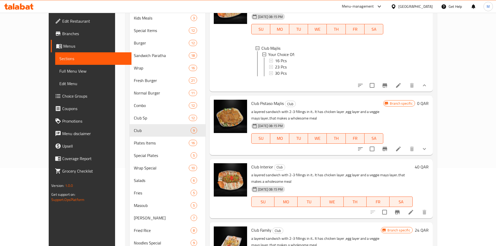
click at [427, 150] on icon "show more" at bounding box center [424, 149] width 6 height 6
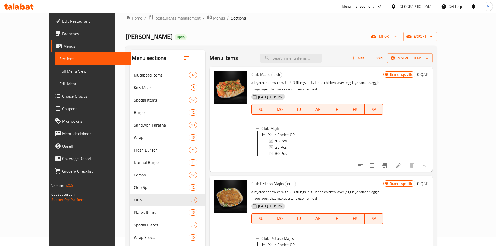
scroll to position [0, 0]
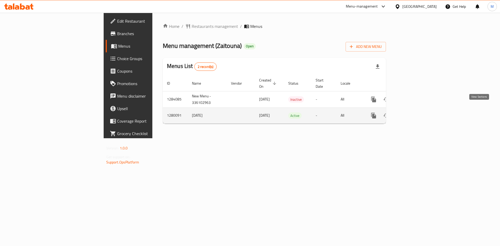
click at [414, 112] on icon "enhanced table" at bounding box center [411, 115] width 6 height 6
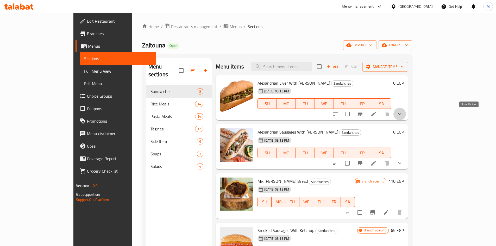
click at [403, 115] on icon "show more" at bounding box center [399, 114] width 6 height 6
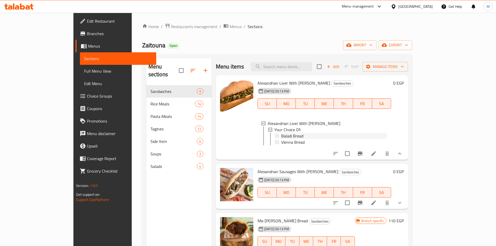
click at [287, 135] on div "Baladi Bread" at bounding box center [334, 136] width 106 height 6
click at [403, 157] on icon "show more" at bounding box center [399, 153] width 6 height 6
